Goal: Task Accomplishment & Management: Use online tool/utility

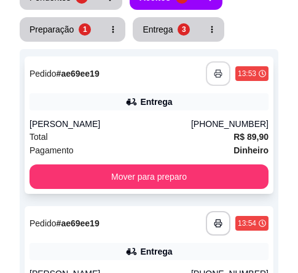
scroll to position [478, 0]
click at [218, 73] on icon "button" at bounding box center [218, 73] width 9 height 9
click at [216, 77] on icon "button" at bounding box center [218, 73] width 9 height 9
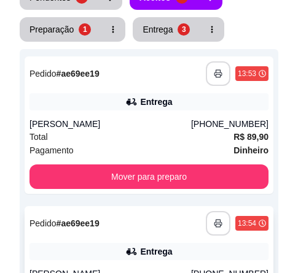
click at [216, 220] on icon "button" at bounding box center [218, 223] width 9 height 9
click at [220, 226] on icon "button" at bounding box center [218, 223] width 9 height 9
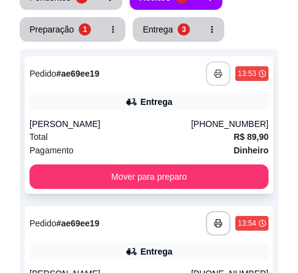
click at [222, 73] on icon "button" at bounding box center [217, 74] width 7 height 3
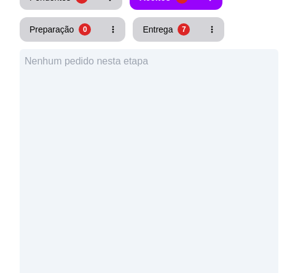
click at [278, 109] on div "Nenhum pedido nesta etapa" at bounding box center [149, 185] width 259 height 273
